Goal: Task Accomplishment & Management: Manage account settings

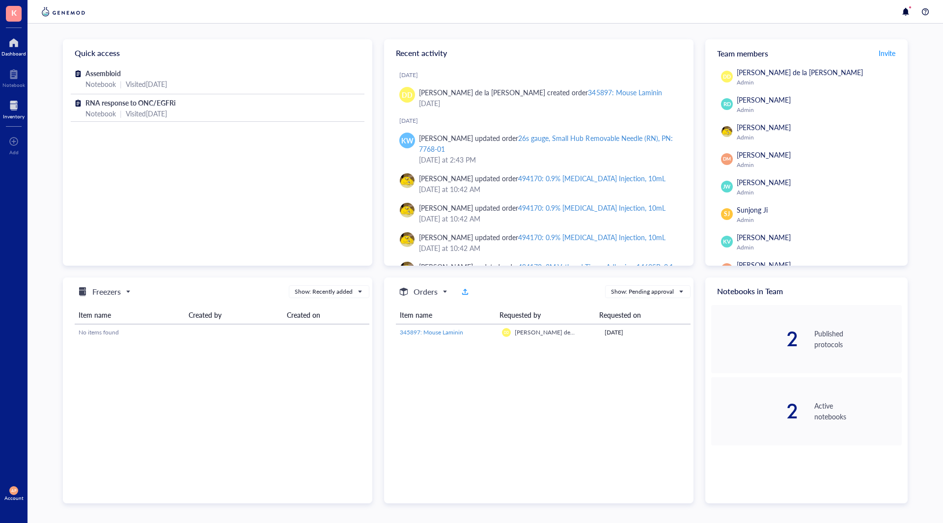
click at [6, 110] on div at bounding box center [14, 106] width 22 height 16
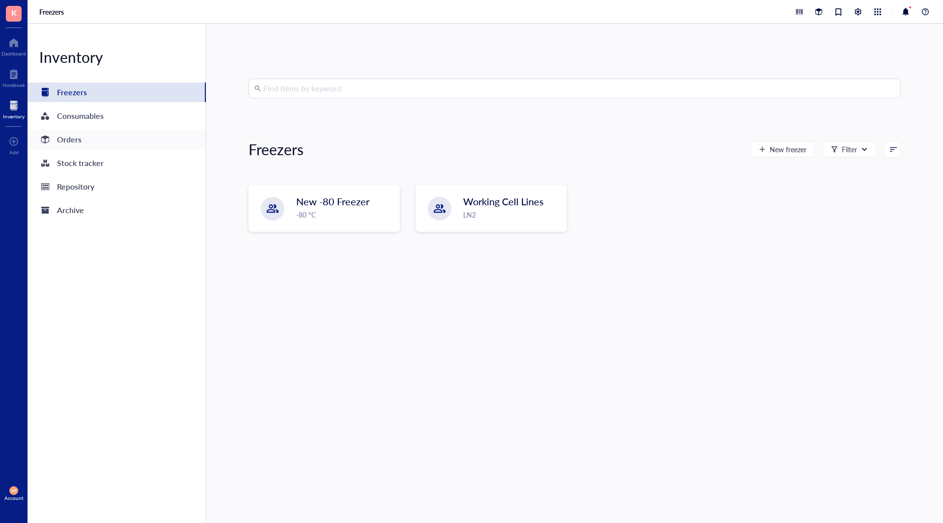
click at [66, 141] on div "Orders" at bounding box center [69, 140] width 25 height 14
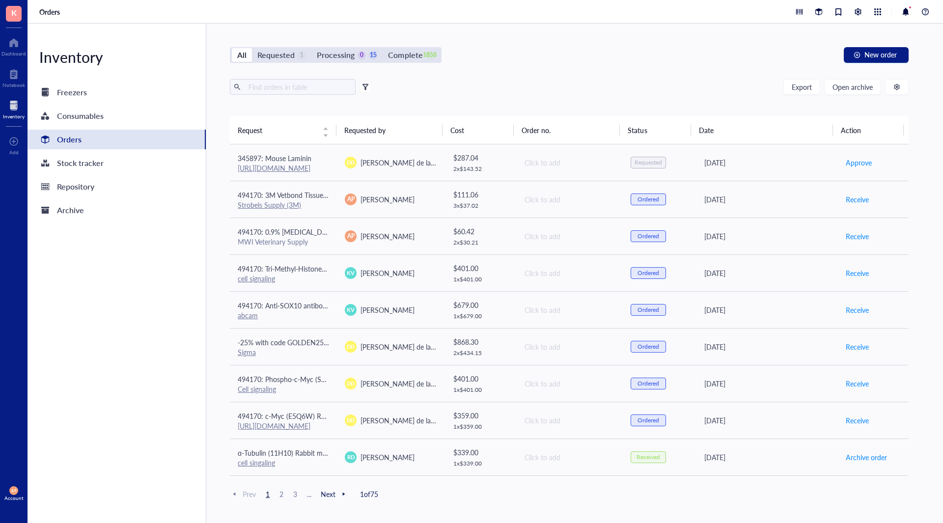
click at [281, 62] on div "All Requested 1 Processing 0 15 Complete 1858" at bounding box center [336, 55] width 212 height 16
click at [285, 54] on div "Requested" at bounding box center [275, 55] width 37 height 14
click at [252, 48] on input "Requested 1" at bounding box center [252, 48] width 0 height 0
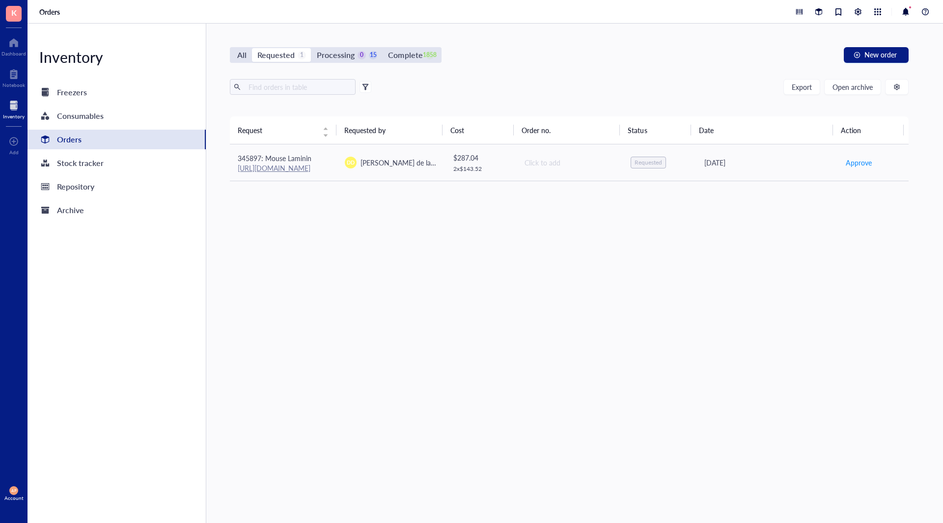
click at [350, 59] on div "Processing" at bounding box center [336, 55] width 38 height 14
click at [311, 48] on input "Processing 0 15" at bounding box center [311, 48] width 0 height 0
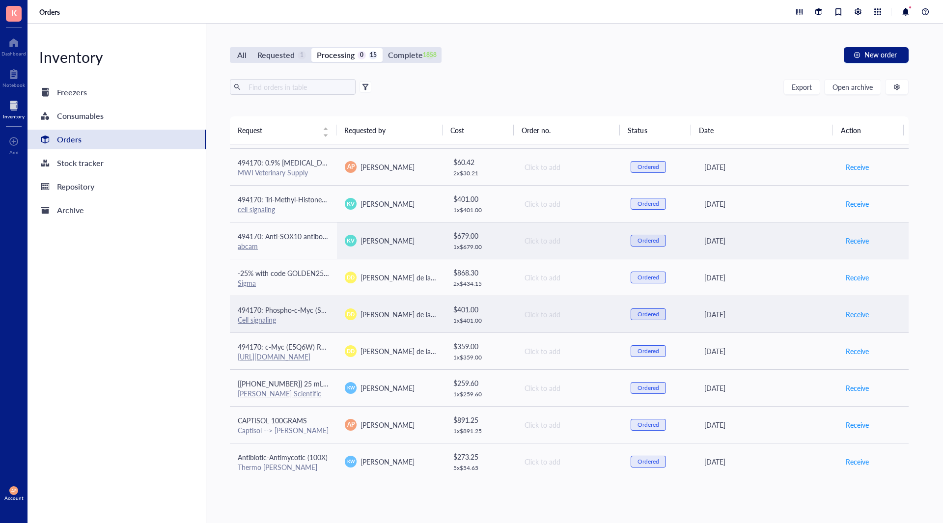
scroll to position [49, 0]
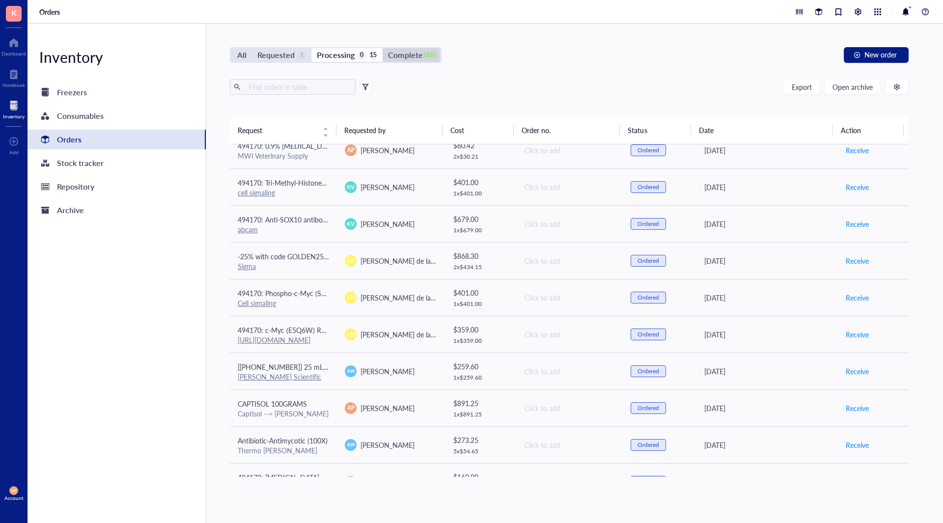
click at [400, 49] on div "Complete" at bounding box center [405, 55] width 34 height 14
click at [383, 48] on input "Complete 1858" at bounding box center [383, 48] width 0 height 0
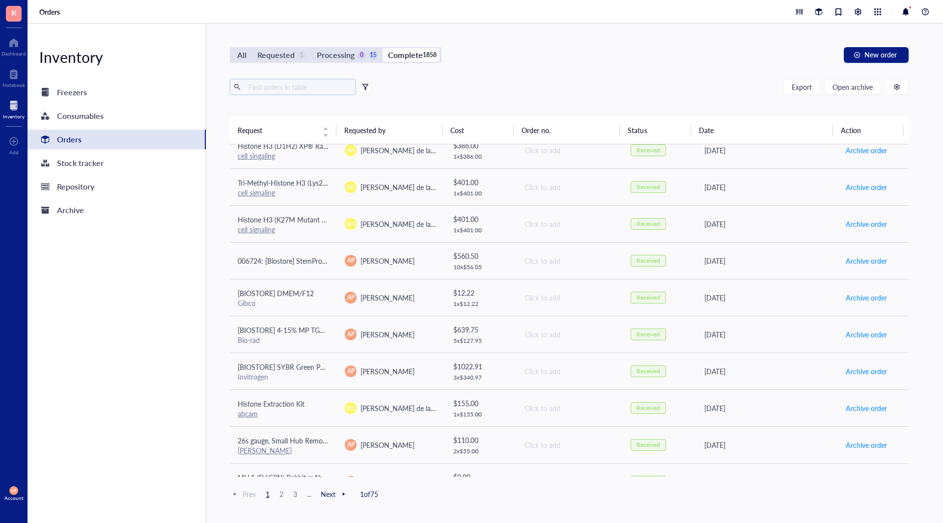
click at [283, 89] on input "text" at bounding box center [298, 87] width 107 height 15
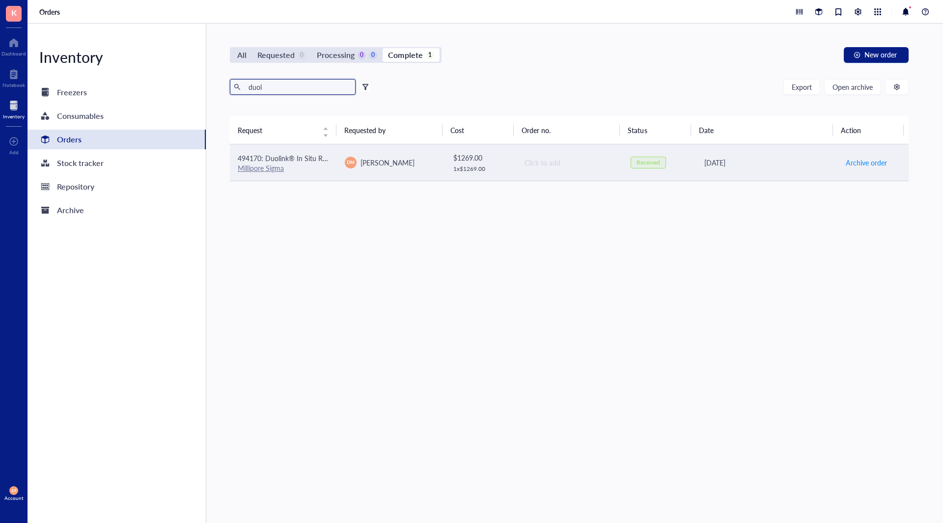
type input "duol"
click at [373, 163] on span "[PERSON_NAME]" at bounding box center [387, 163] width 54 height 10
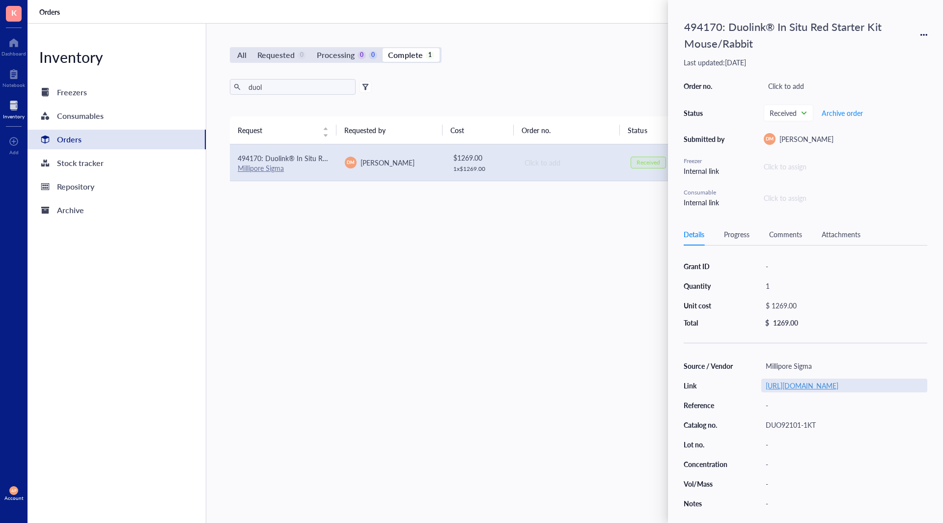
click at [824, 388] on link "[URL][DOMAIN_NAME]" at bounding box center [802, 386] width 73 height 10
click at [301, 219] on div "Request Requested by Cost Order no. Status Date Action 494170: Duolink® In Situ…" at bounding box center [569, 296] width 679 height 360
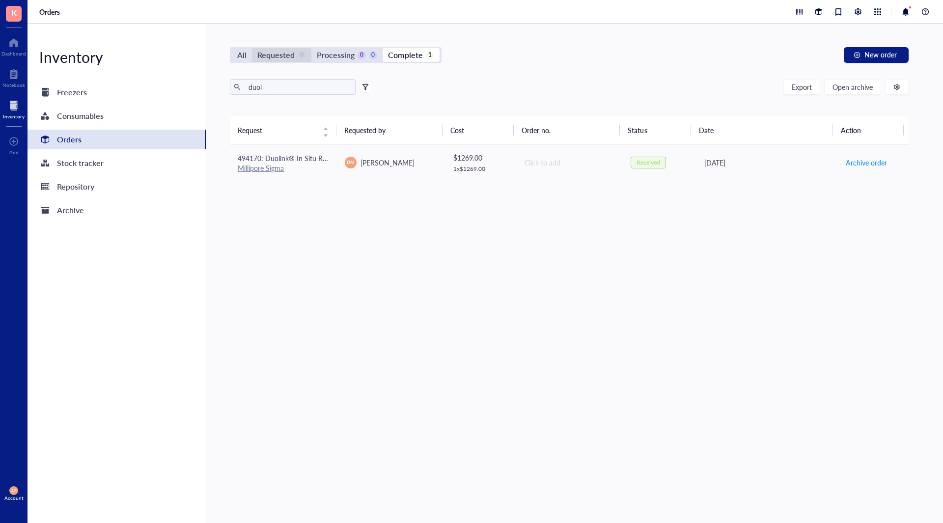
click at [278, 48] on div "Requested" at bounding box center [275, 55] width 37 height 14
click at [252, 48] on input "Requested 0" at bounding box center [252, 48] width 0 height 0
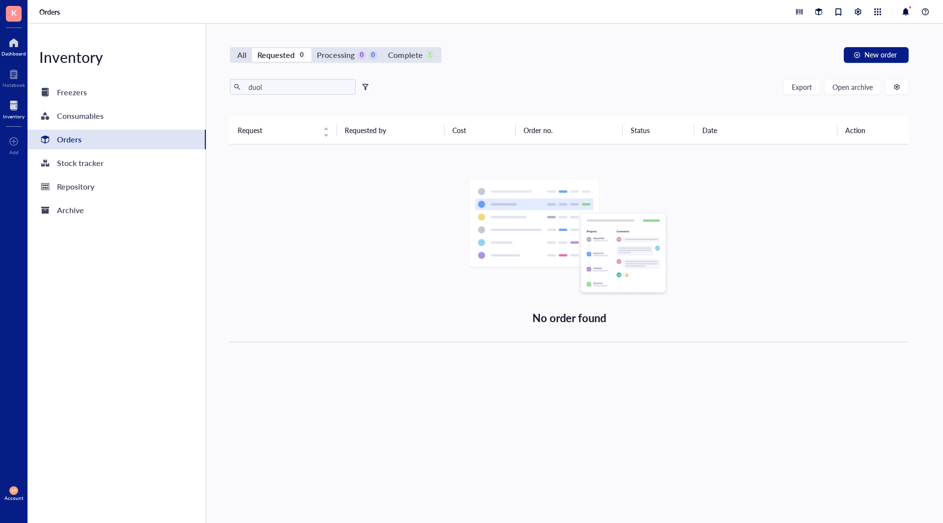
click at [9, 44] on div at bounding box center [13, 43] width 25 height 16
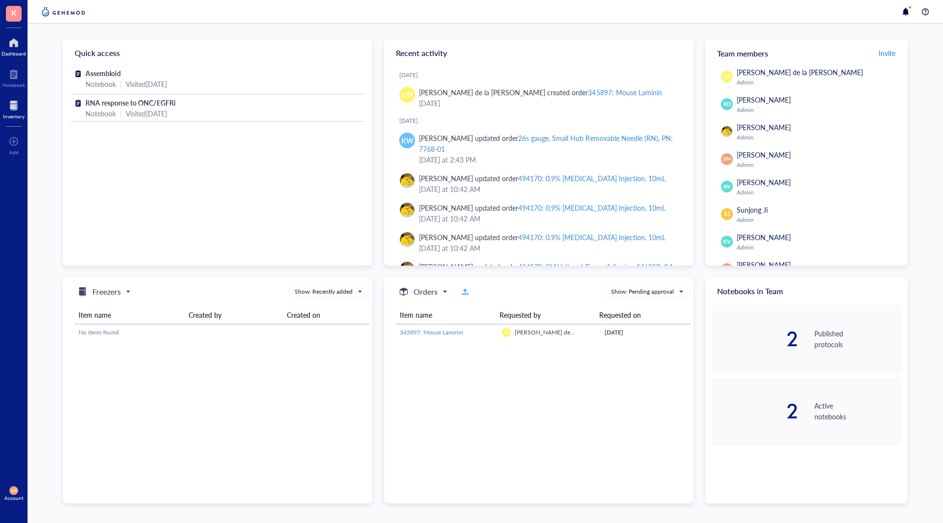
click at [12, 107] on div at bounding box center [14, 106] width 22 height 16
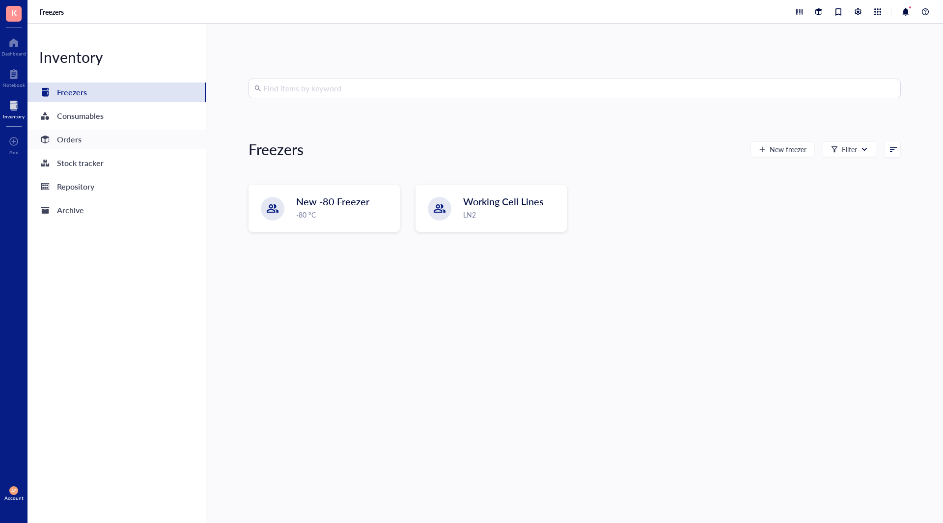
click at [98, 139] on div "Orders" at bounding box center [117, 140] width 178 height 20
